Goal: Information Seeking & Learning: Learn about a topic

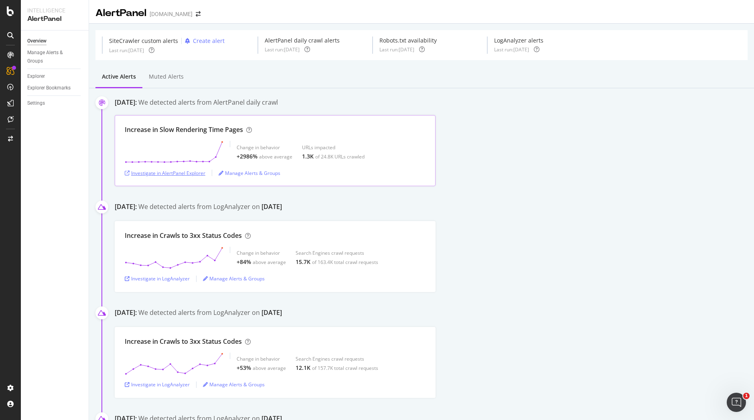
click at [166, 174] on div "Investigate in AlertPanel Explorer" at bounding box center [165, 173] width 81 height 7
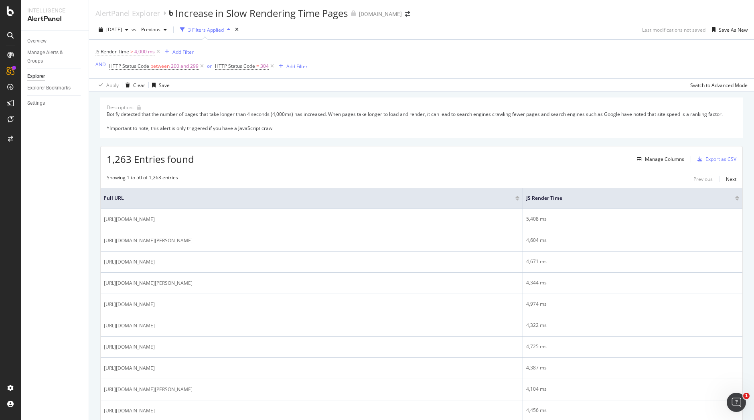
scroll to position [898, 0]
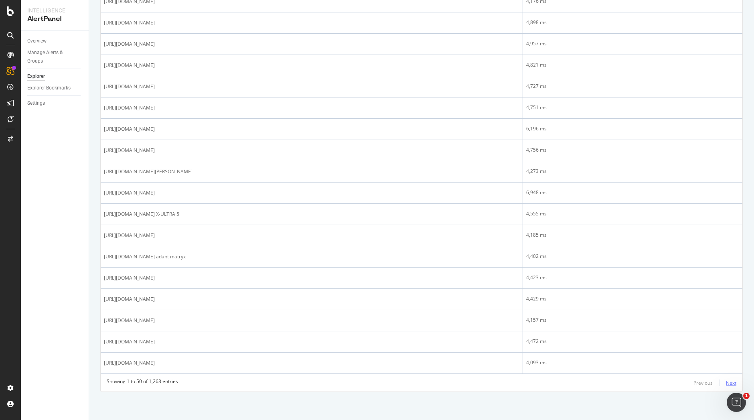
click at [729, 383] on div "Next" at bounding box center [731, 383] width 10 height 7
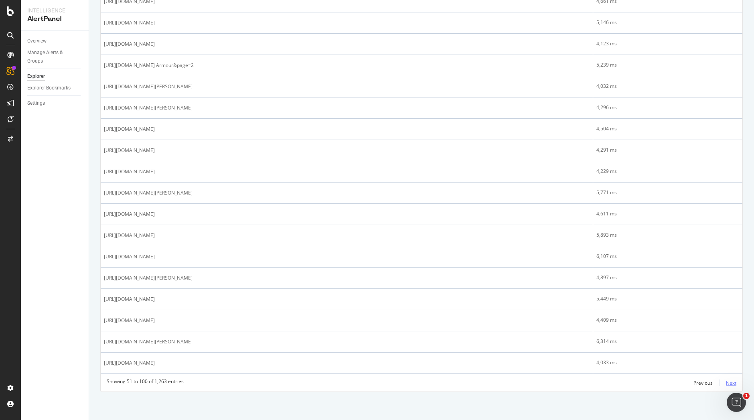
click at [727, 383] on div "Next" at bounding box center [731, 383] width 10 height 7
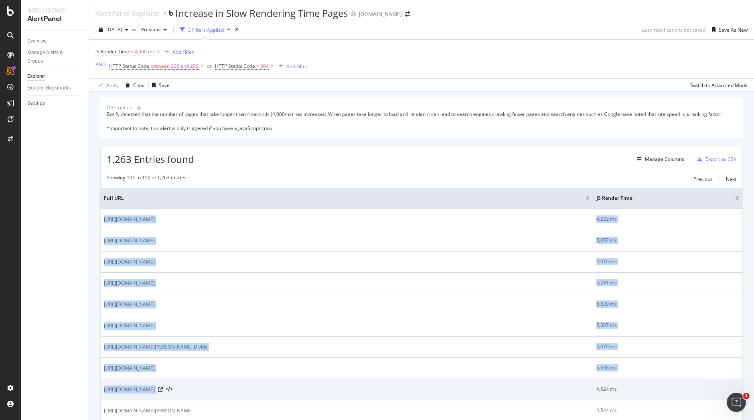
drag, startPoint x: 103, startPoint y: 213, endPoint x: 417, endPoint y: 392, distance: 361.6
copy tbody "[URL][DOMAIN_NAME] 4,232 ms [URL][DOMAIN_NAME] 5,057 ms [URL][DOMAIN_NAME] 4,41…"
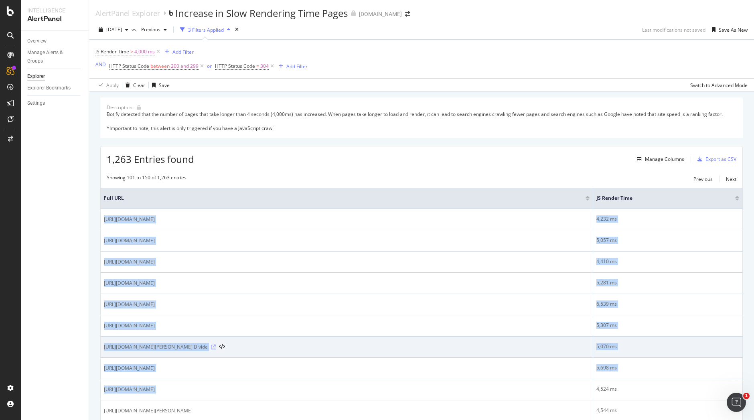
click at [216, 347] on icon at bounding box center [213, 347] width 5 height 5
